Goal: Navigation & Orientation: Find specific page/section

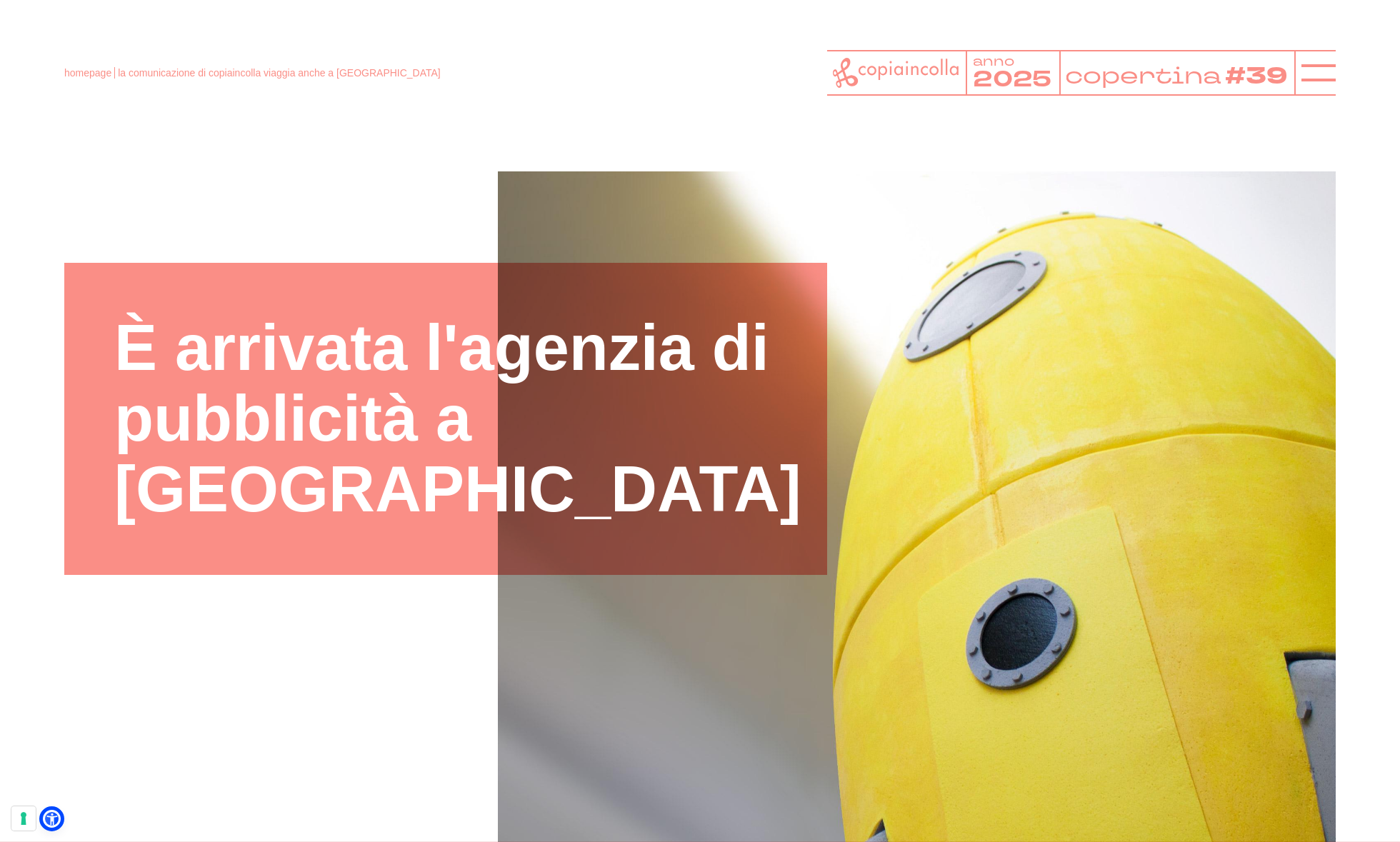
scroll to position [3808, 0]
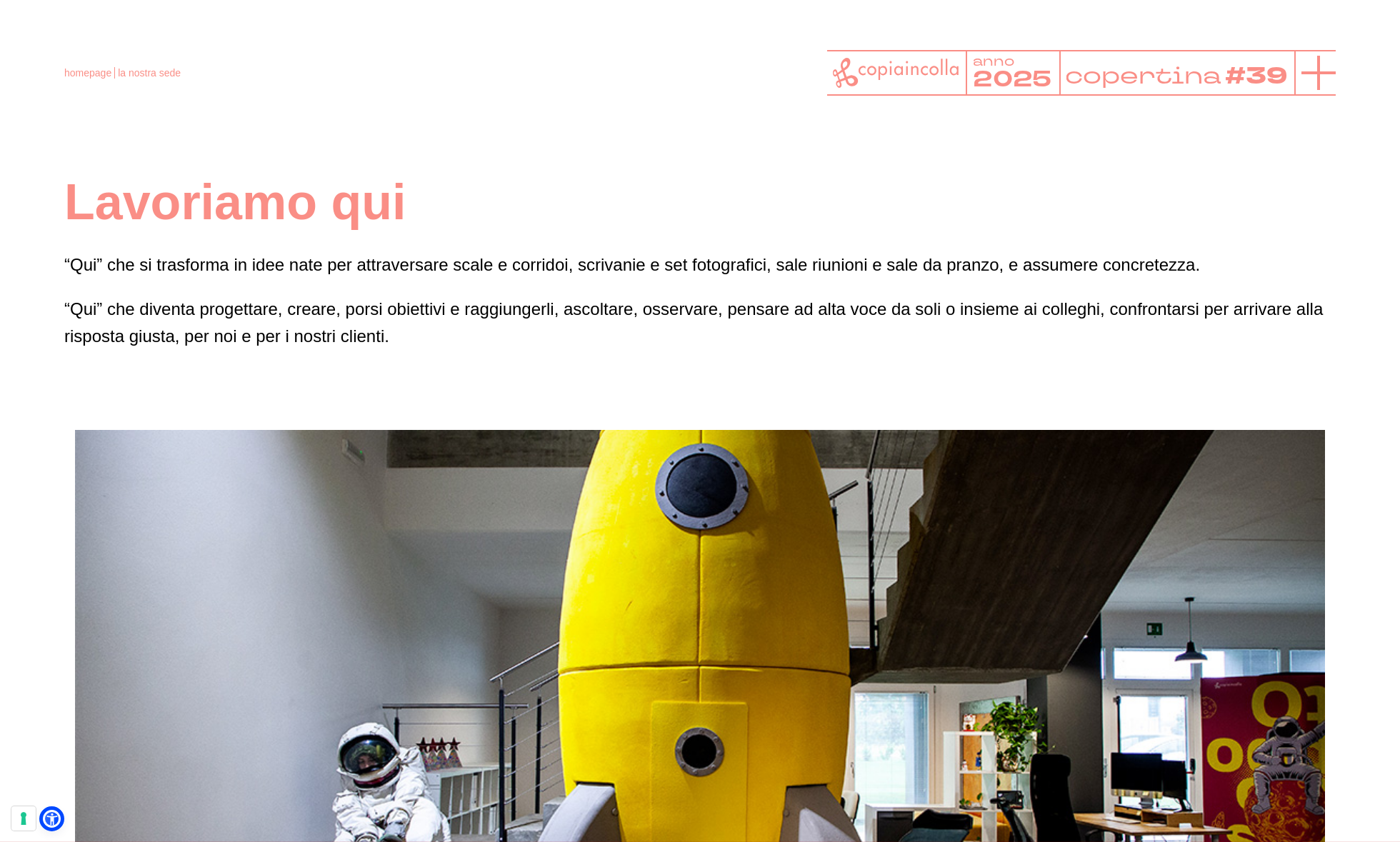
click at [1309, 75] on icon at bounding box center [1319, 73] width 35 height 35
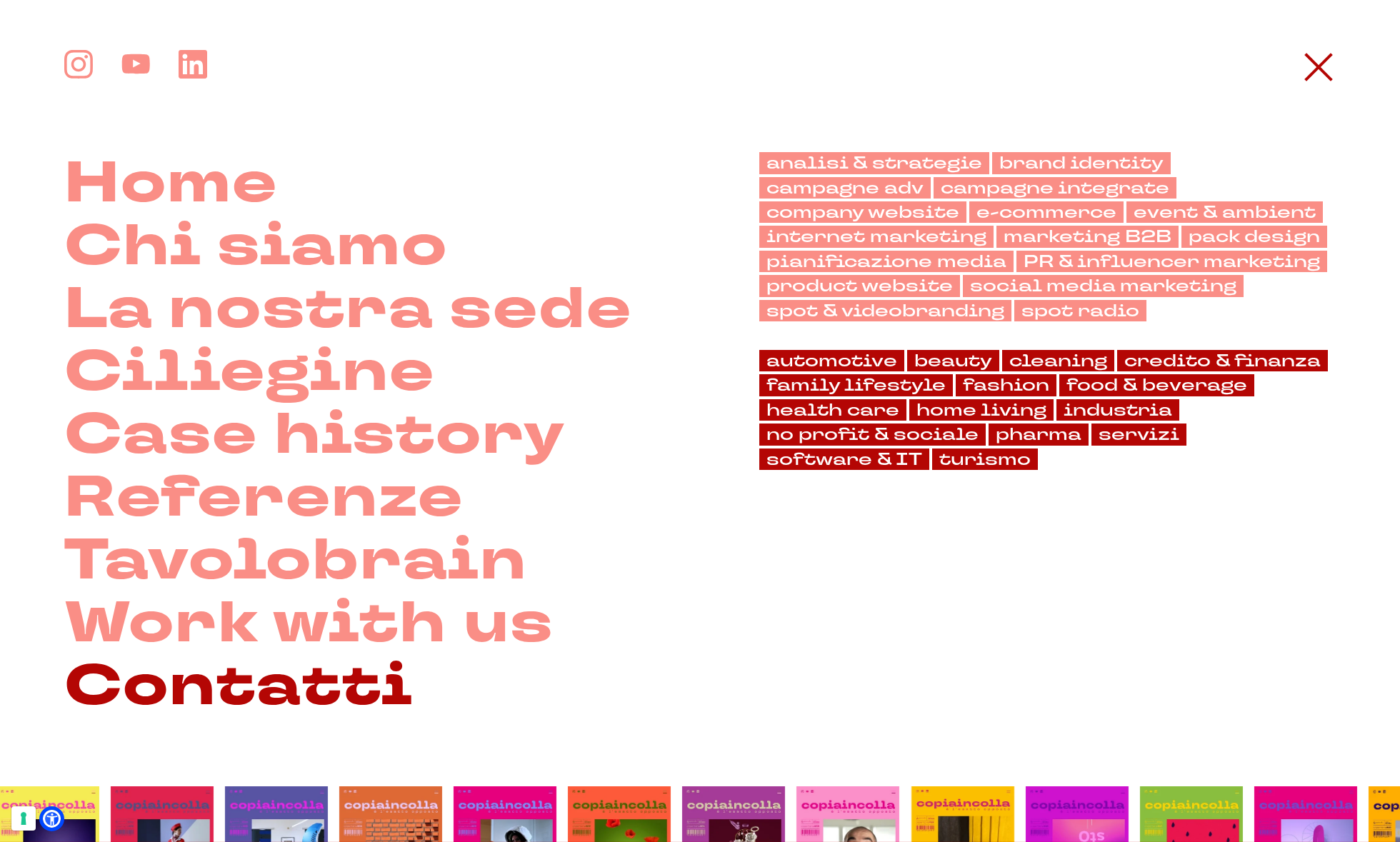
click at [285, 671] on link "Contatti" at bounding box center [238, 687] width 349 height 63
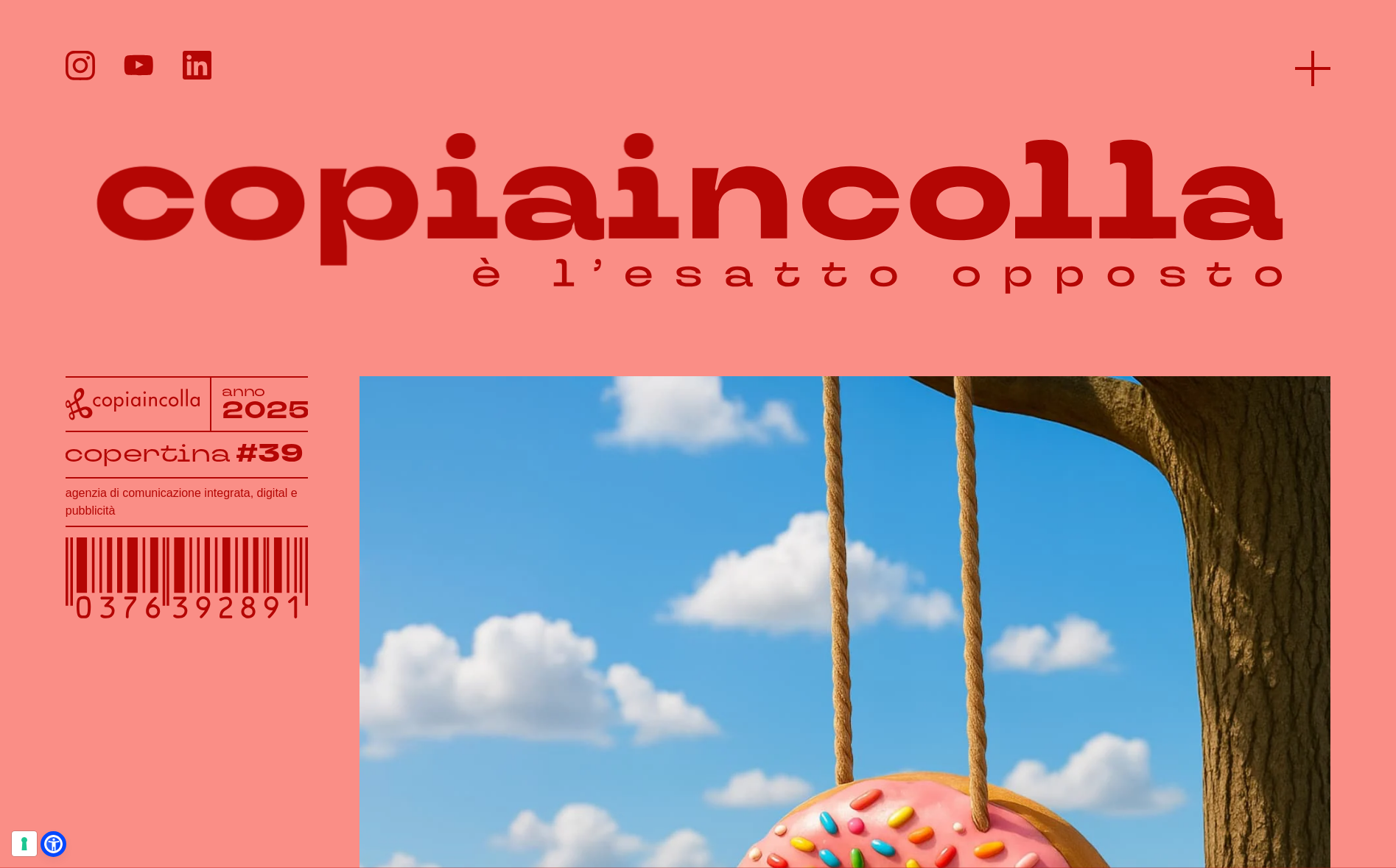
click at [1301, 78] on icon at bounding box center [1313, 69] width 36 height 36
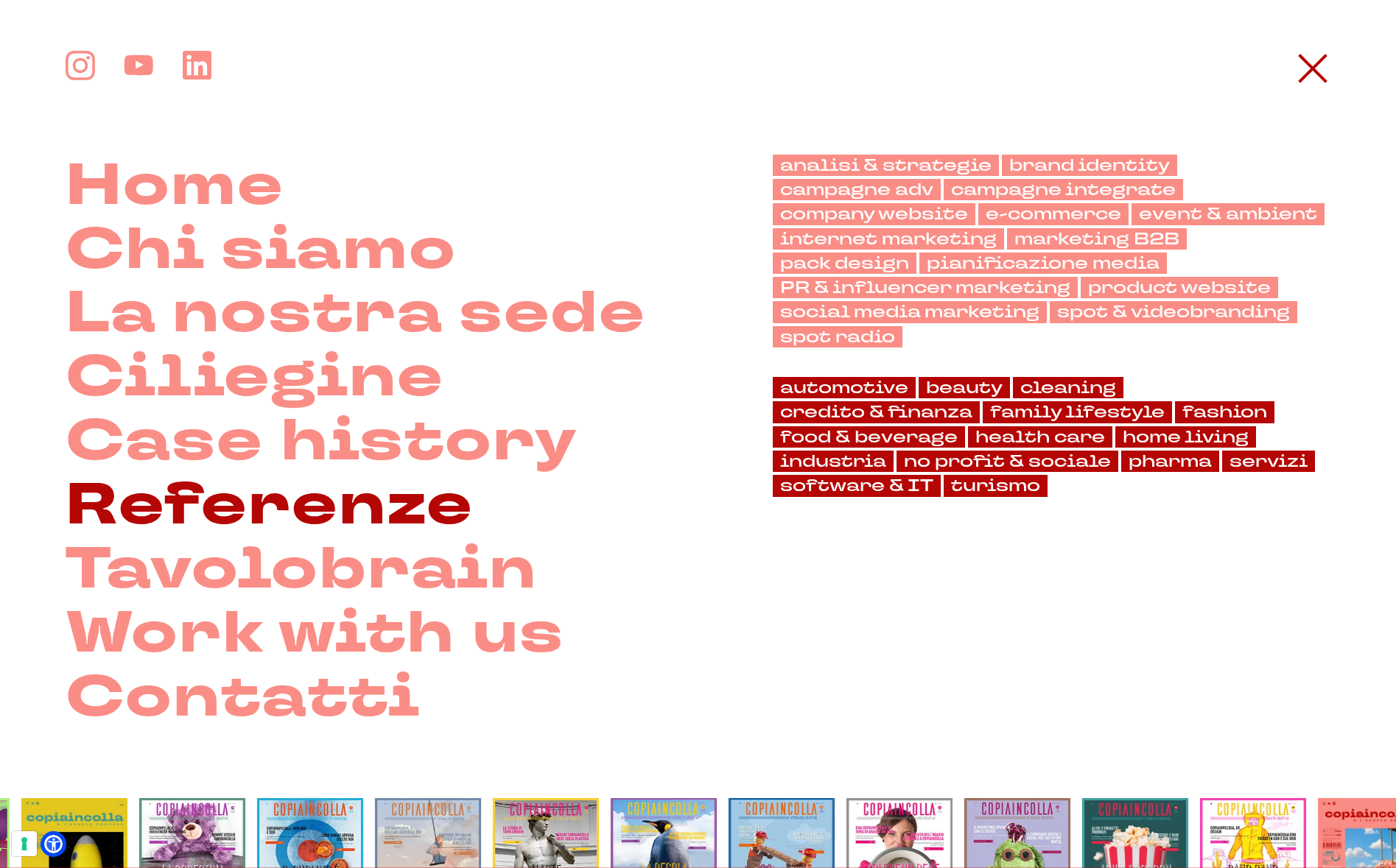
click at [417, 493] on link "Referenze" at bounding box center [269, 507] width 408 height 64
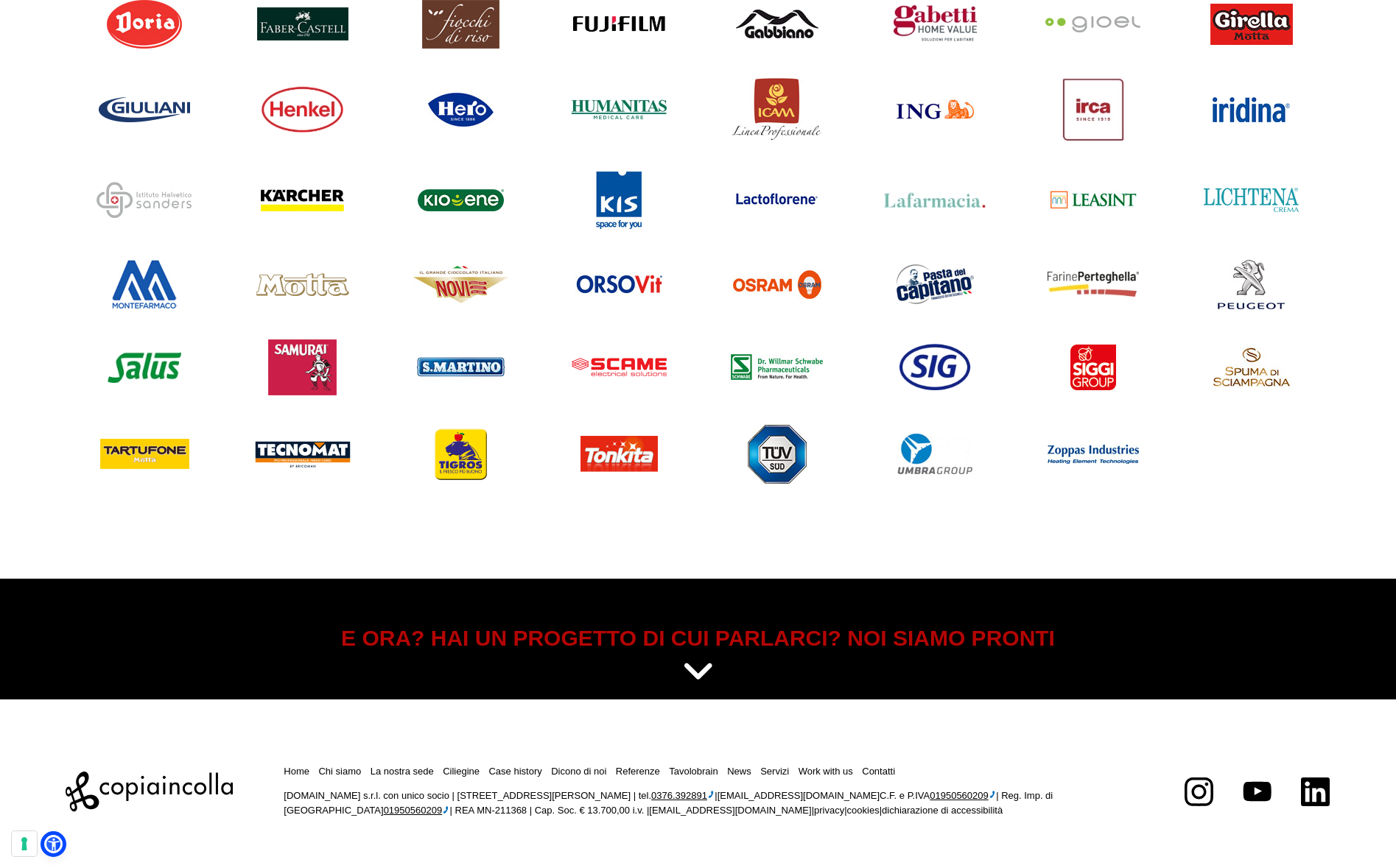
scroll to position [1618, 0]
